Goal: Book appointment/travel/reservation

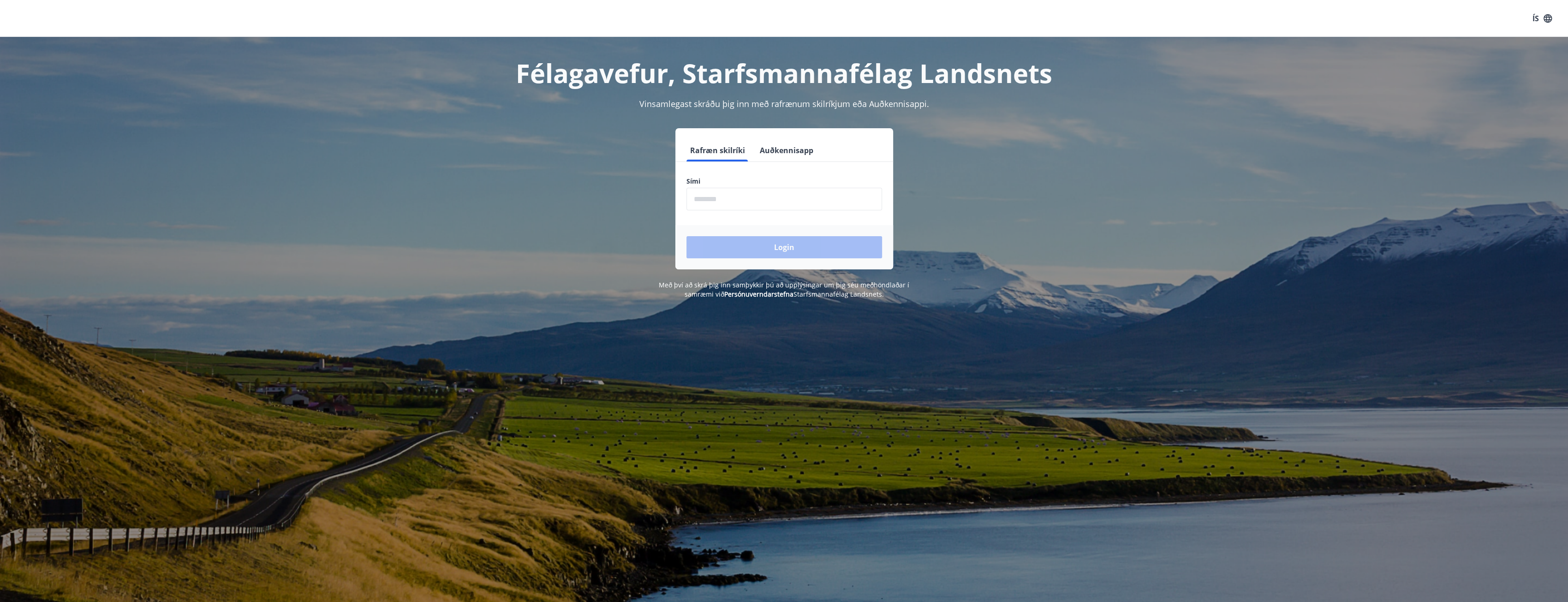
click at [716, 202] on input "phone" at bounding box center [785, 198] width 196 height 22
type input "********"
click at [772, 257] on button "Login" at bounding box center [785, 247] width 196 height 22
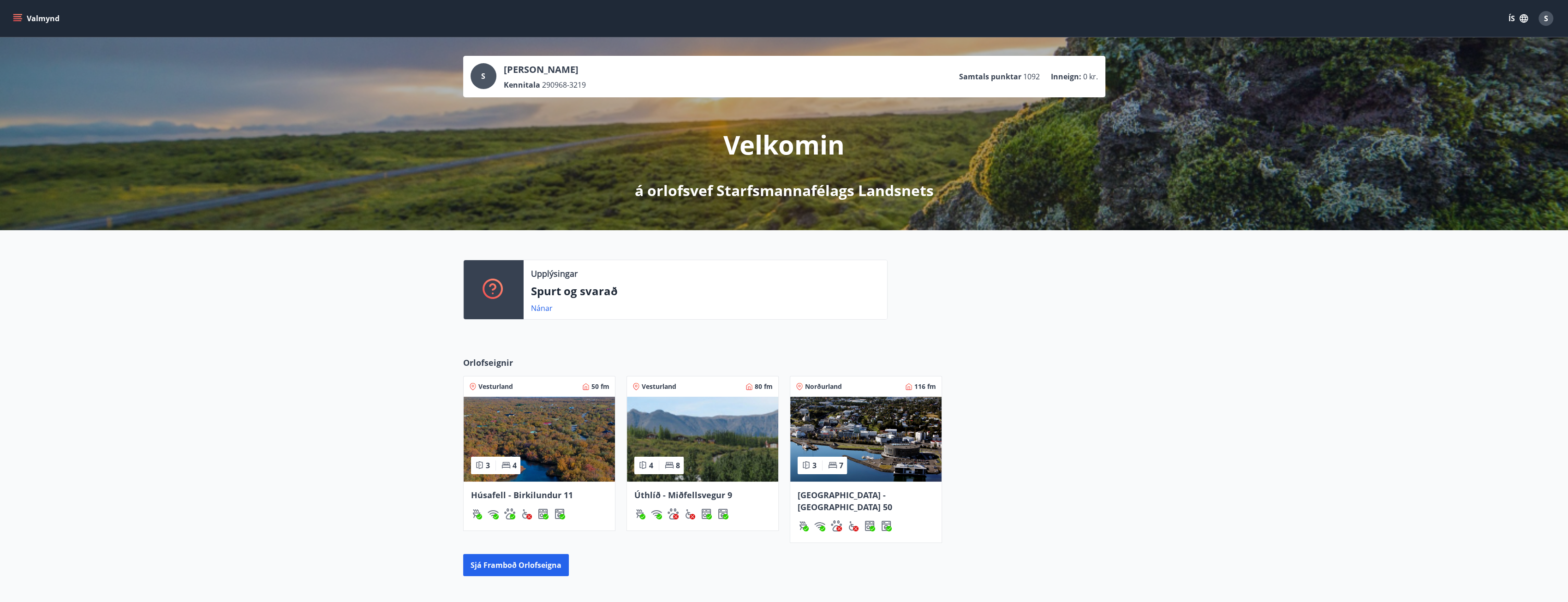
click at [536, 310] on link "Nánar" at bounding box center [542, 308] width 22 height 10
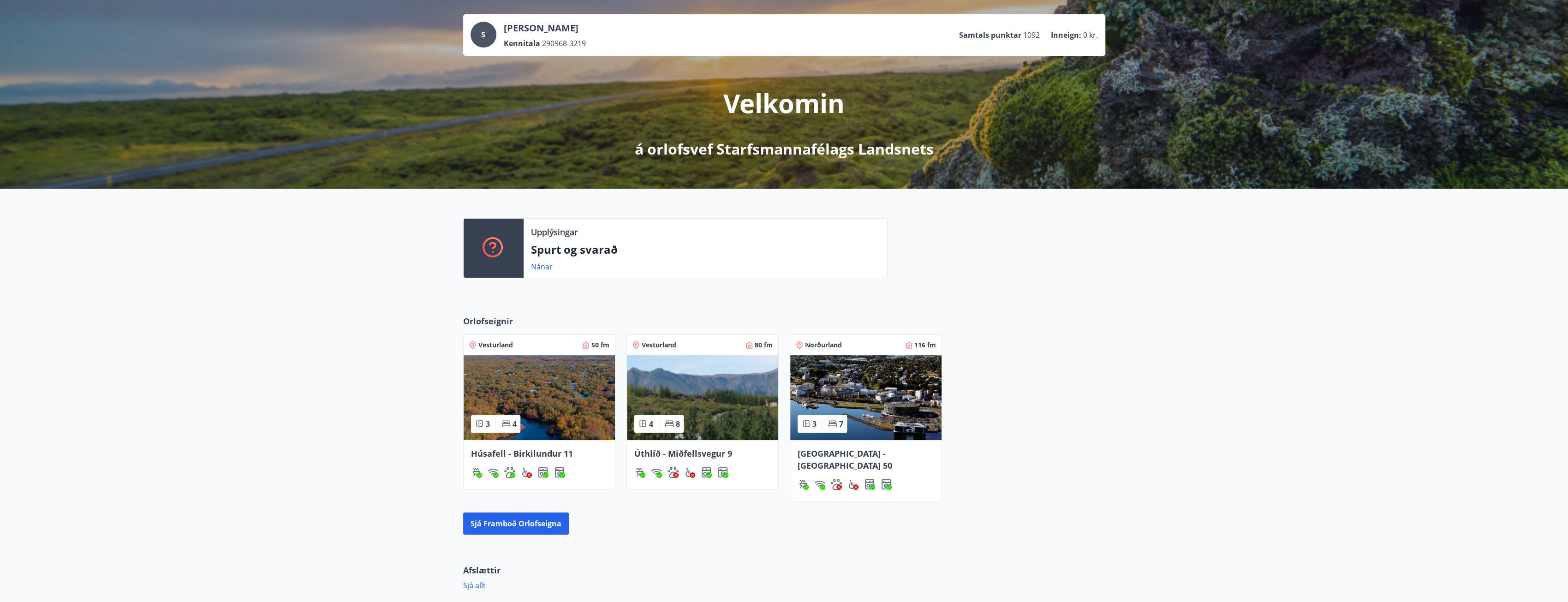
scroll to position [92, 0]
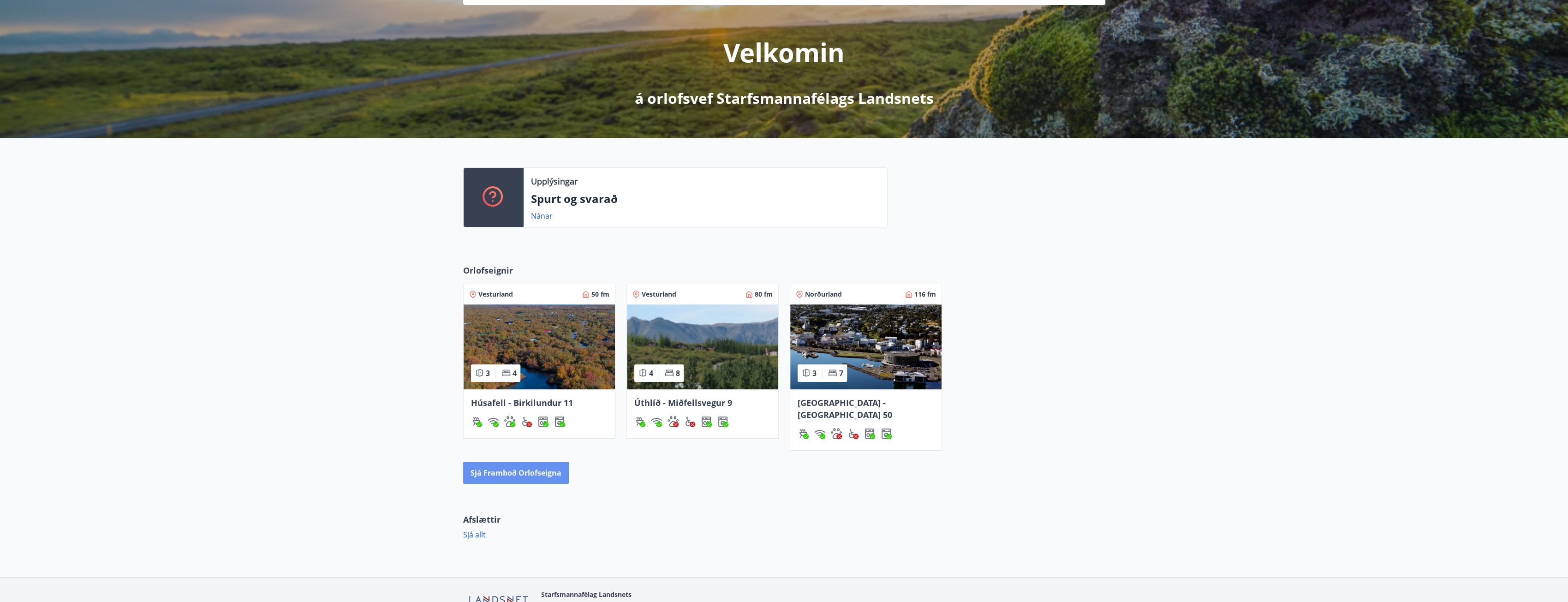
click at [503, 465] on button "Sjá framboð orlofseigna" at bounding box center [516, 472] width 106 height 22
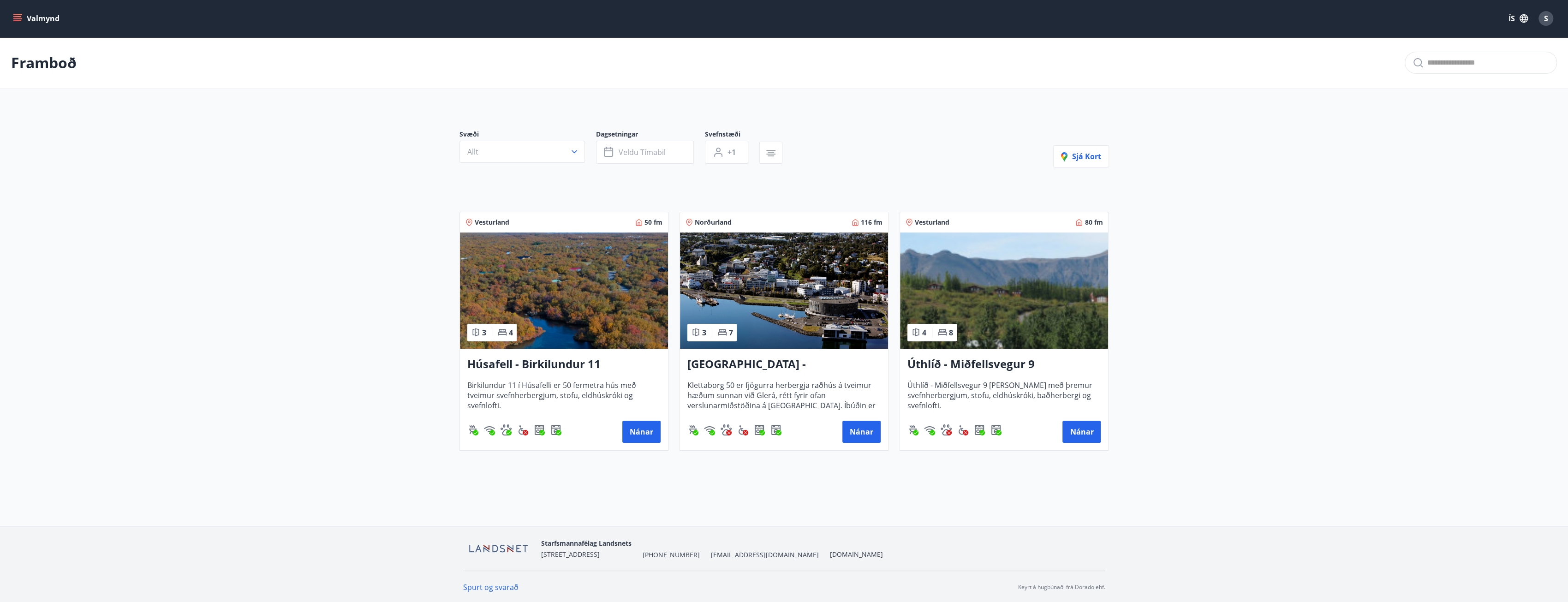
scroll to position [1, 0]
click at [644, 432] on button "Nánar" at bounding box center [641, 431] width 38 height 22
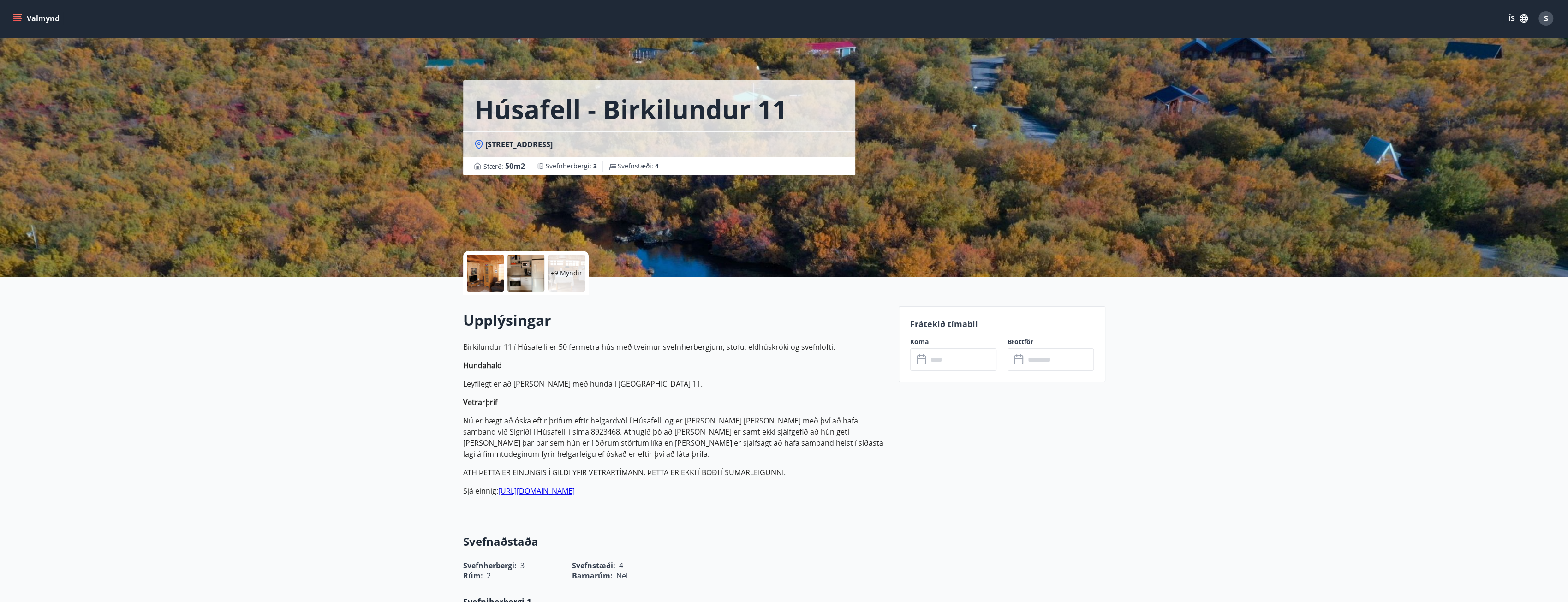
click at [932, 364] on input "text" at bounding box center [961, 359] width 68 height 22
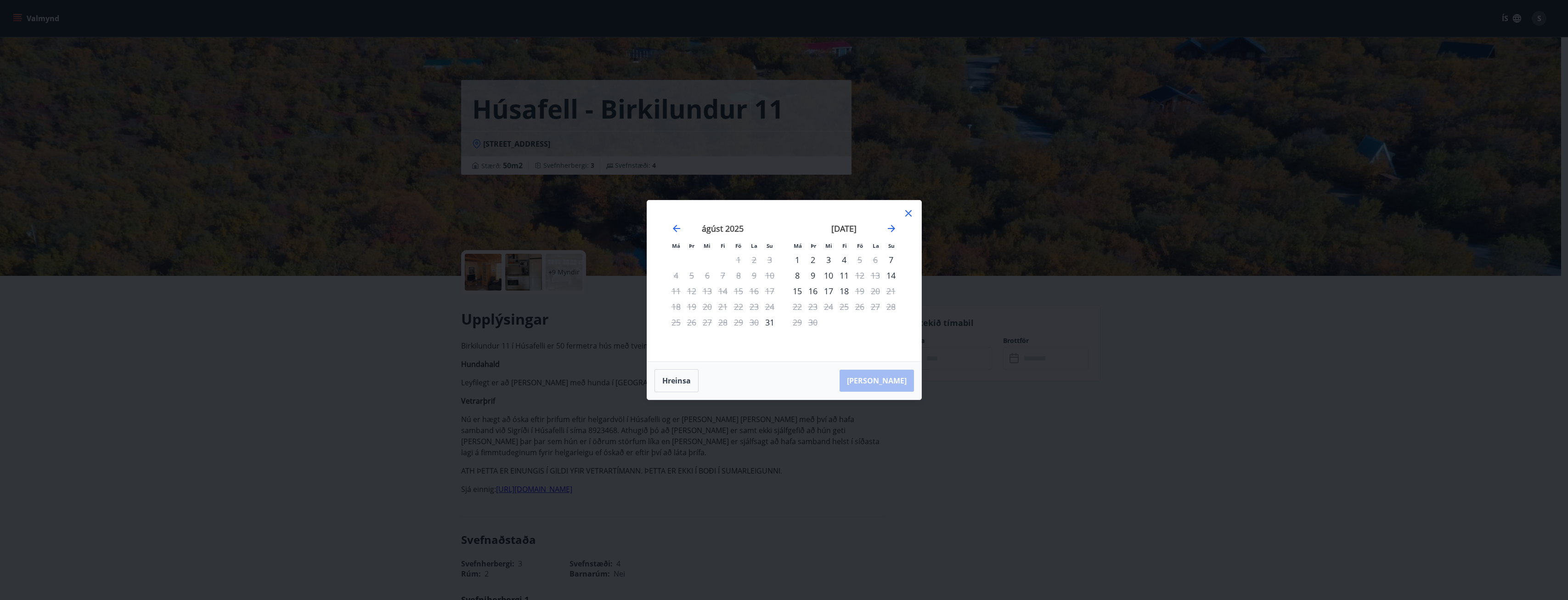
click at [893, 230] on icon "Move forward to switch to the next month." at bounding box center [891, 228] width 8 height 8
click at [676, 226] on icon "Move backward to switch to the previous month." at bounding box center [677, 228] width 8 height 8
click at [907, 214] on icon at bounding box center [909, 213] width 6 height 6
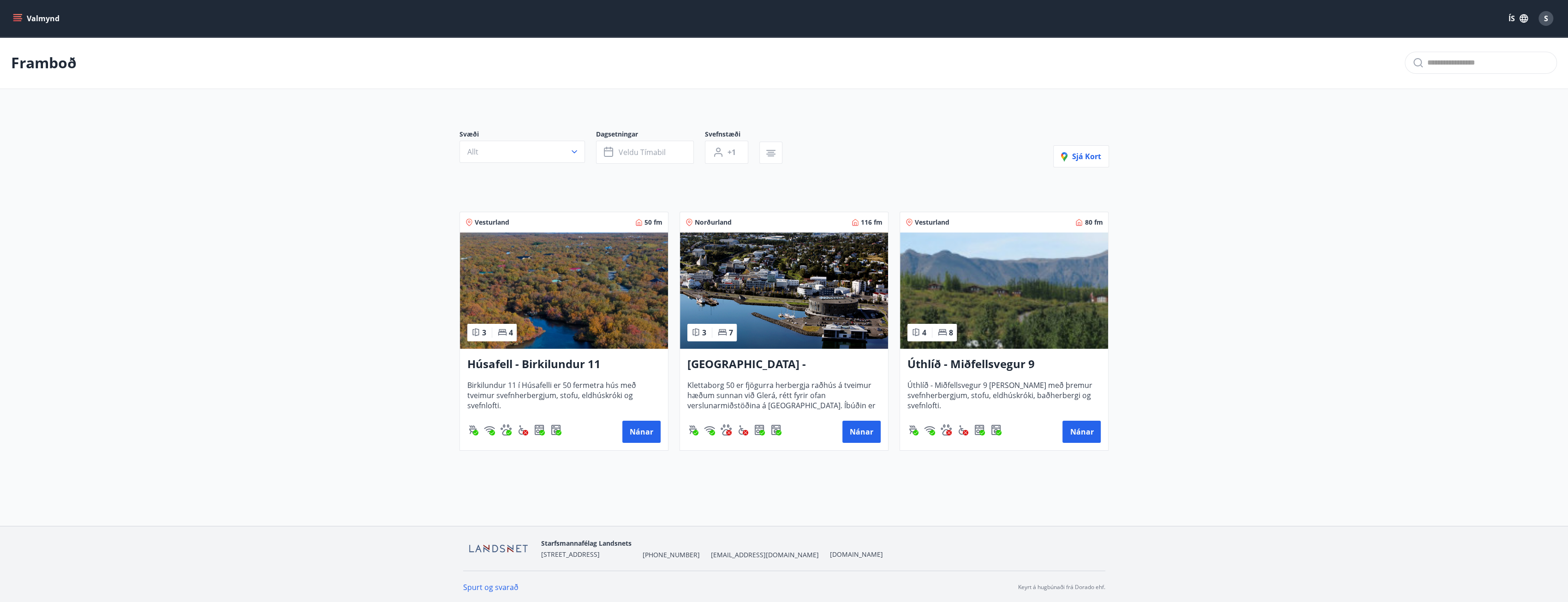
click at [938, 368] on h3 "Úthlíð - Miðfellsvegur 9" at bounding box center [1004, 364] width 193 height 17
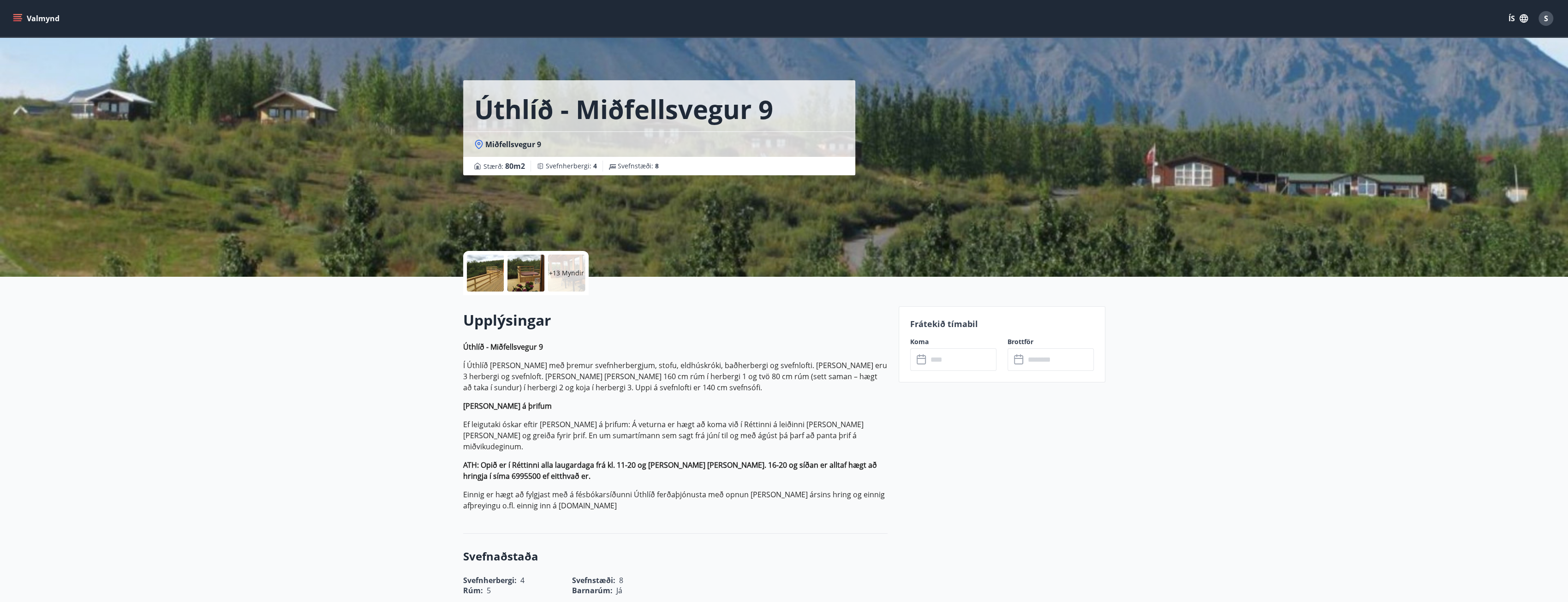
click at [936, 368] on input "text" at bounding box center [961, 359] width 68 height 22
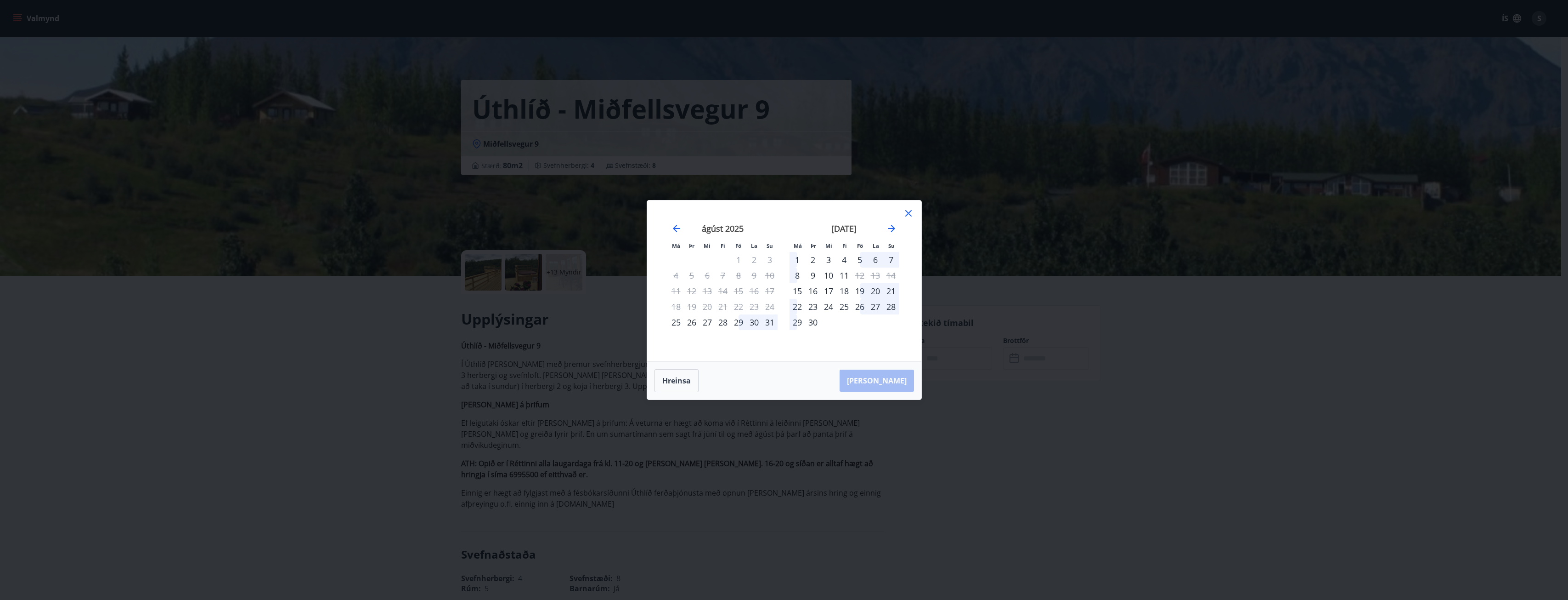
click at [738, 323] on div "29" at bounding box center [738, 322] width 16 height 16
click at [796, 260] on div "1" at bounding box center [797, 260] width 16 height 16
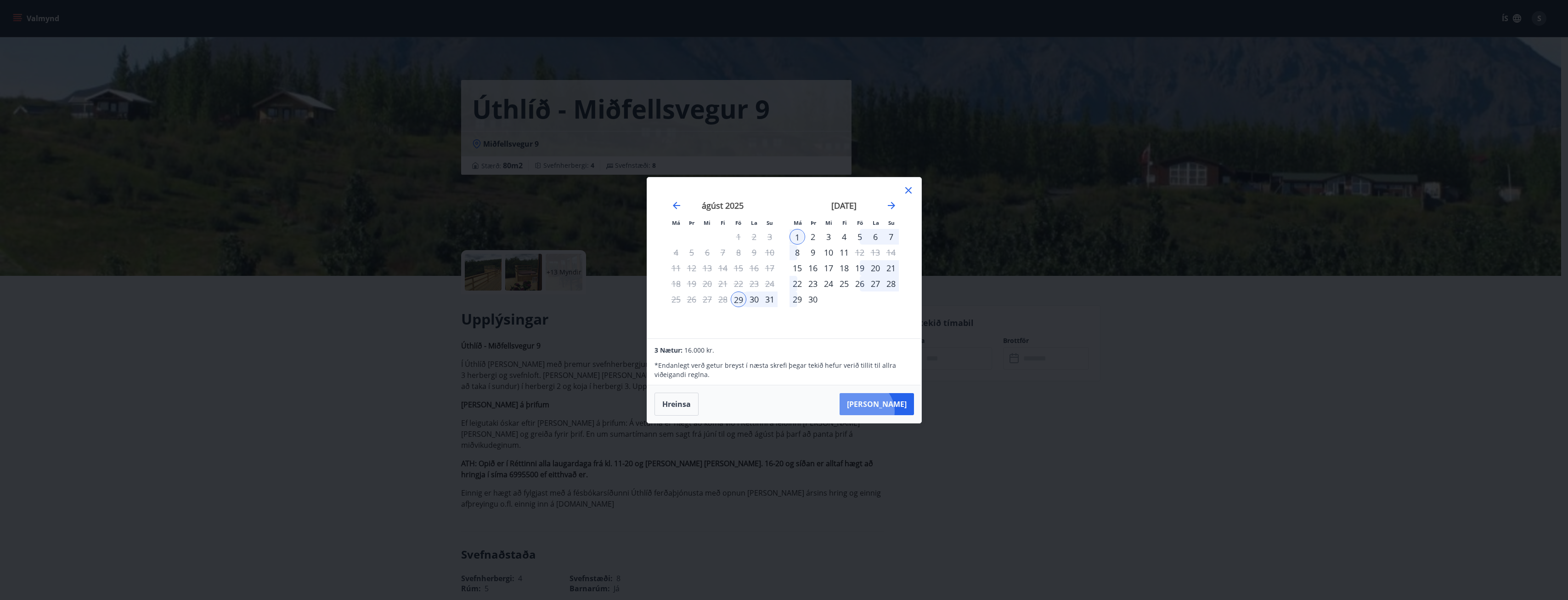
click at [893, 411] on button "Taka Frá" at bounding box center [877, 404] width 75 height 22
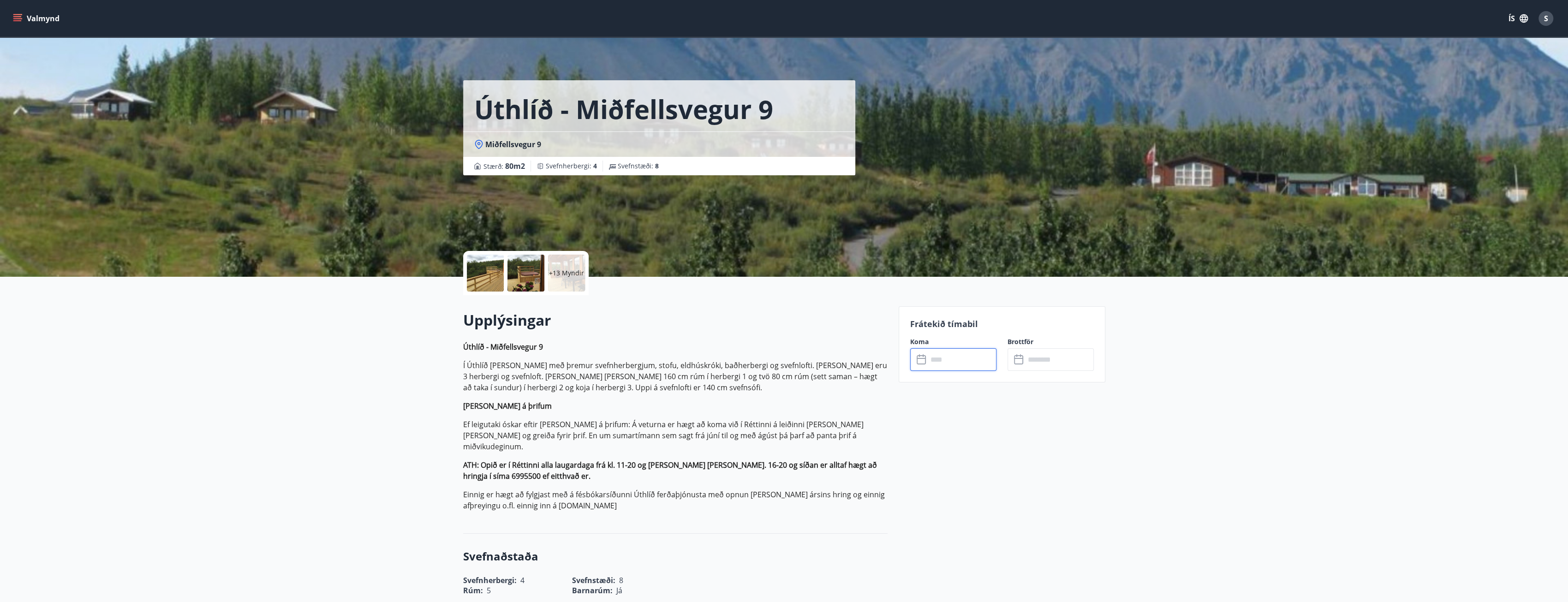
type input "******"
